Goal: Task Accomplishment & Management: Manage account settings

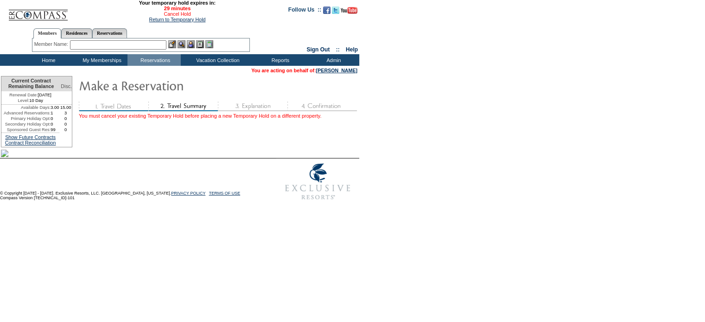
click at [168, 13] on link "Cancel Hold" at bounding box center [177, 14] width 27 height 6
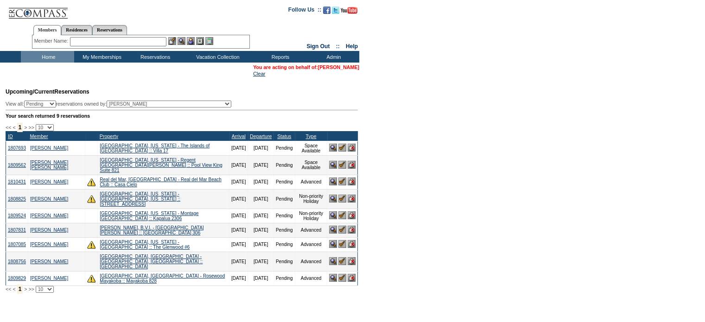
click at [348, 65] on link "[PERSON_NAME]" at bounding box center [338, 67] width 41 height 6
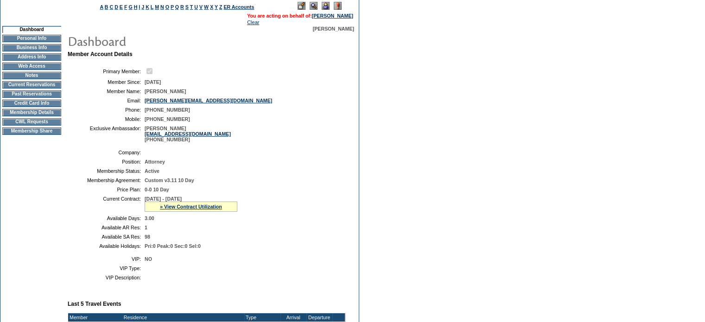
scroll to position [4, 0]
